Goal: Transaction & Acquisition: Subscribe to service/newsletter

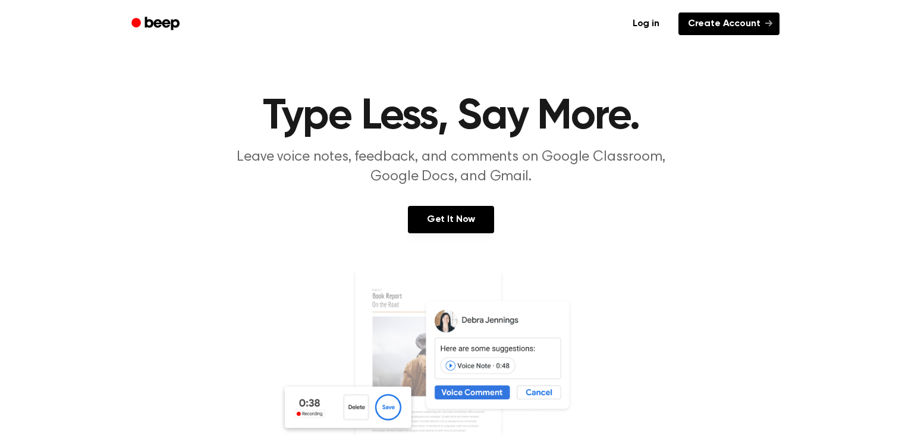
click at [738, 14] on link "Create Account" at bounding box center [729, 23] width 101 height 23
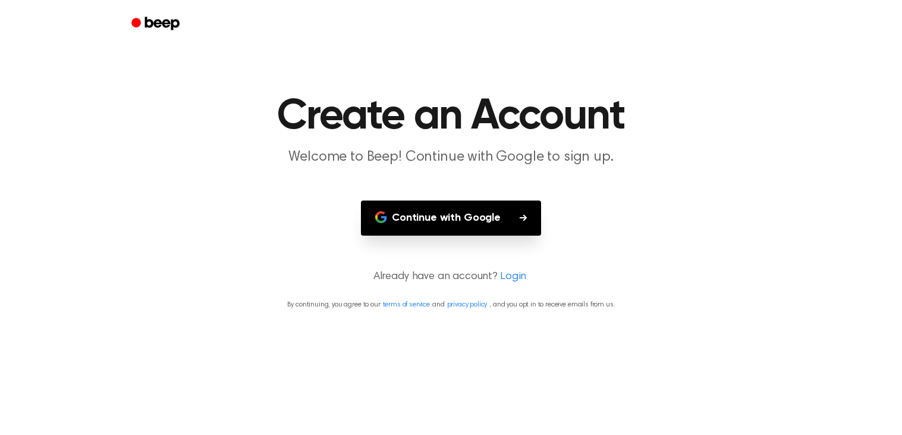
click at [452, 221] on button "Continue with Google" at bounding box center [451, 217] width 180 height 35
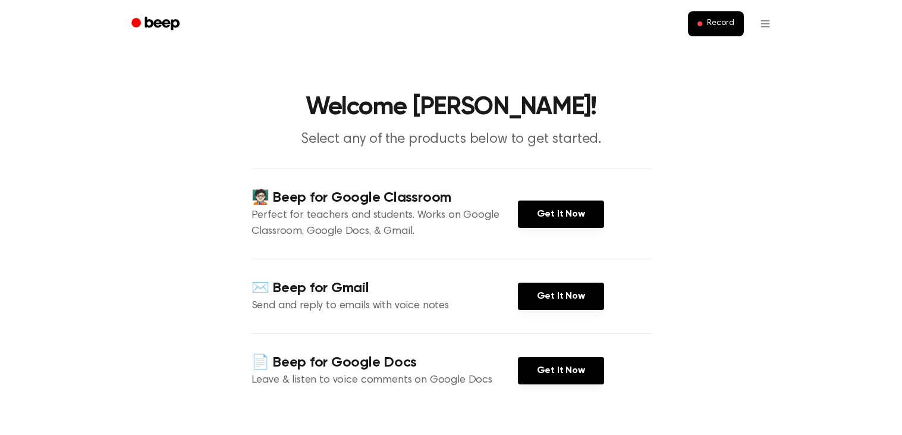
click at [553, 197] on div "🧑🏻‍🏫 Beep for Google Classroom Perfect for teachers and students. Works on Goog…" at bounding box center [452, 213] width 400 height 90
click at [553, 205] on link "Get It Now" at bounding box center [561, 213] width 86 height 27
